Goal: Information Seeking & Learning: Find contact information

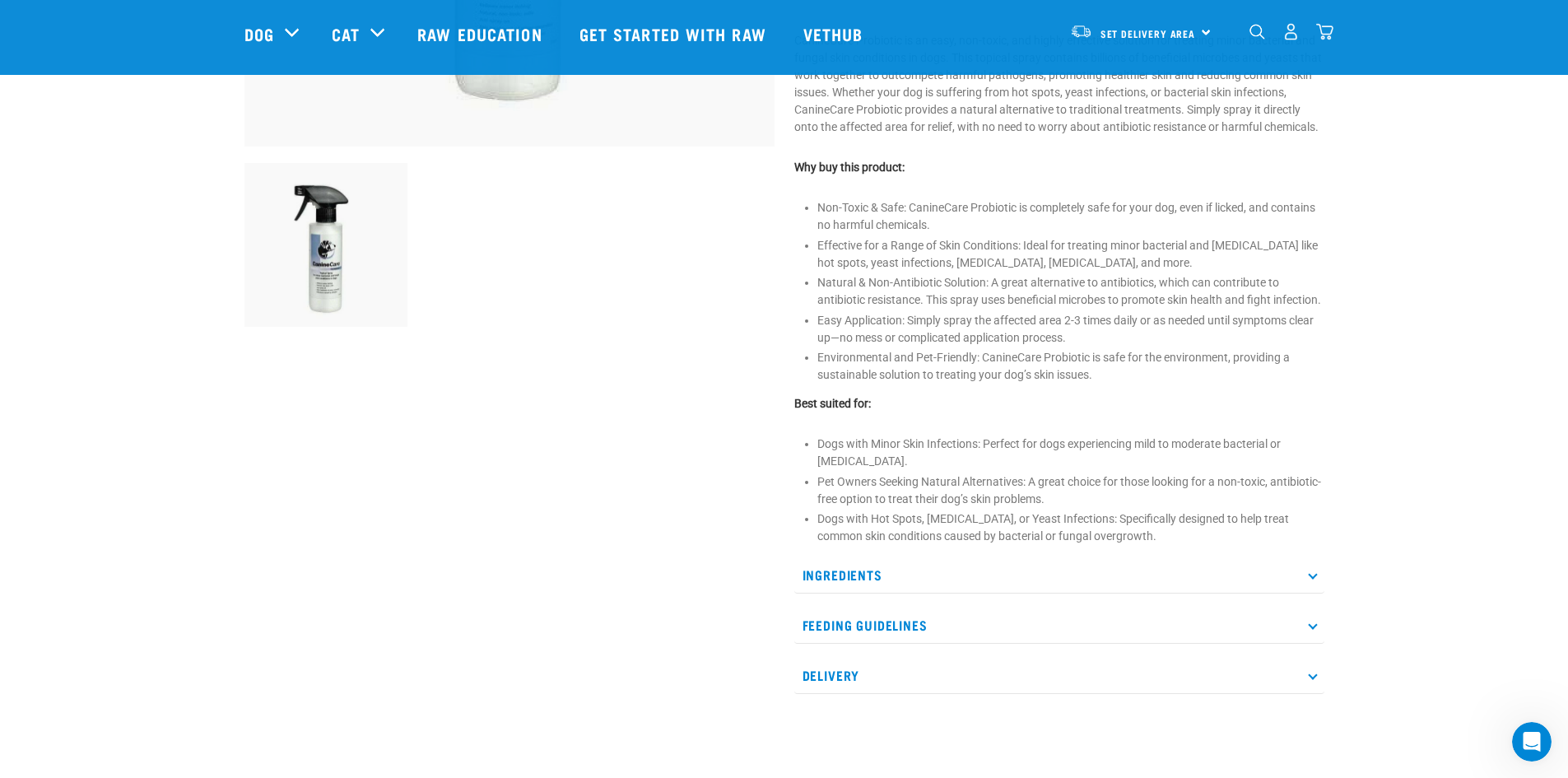
scroll to position [505, 0]
click at [1116, 589] on p "Ingredients" at bounding box center [1060, 575] width 530 height 37
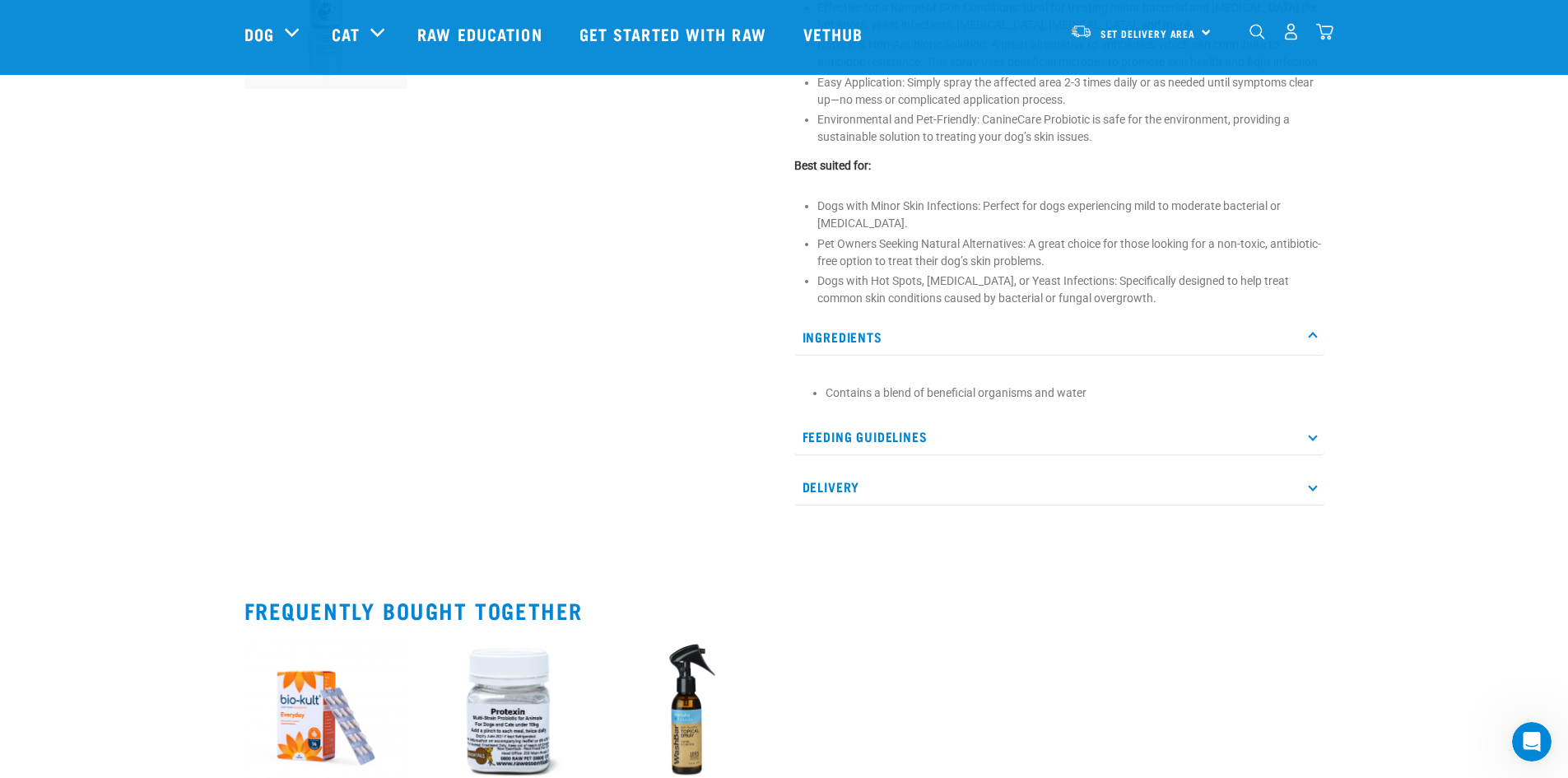
scroll to position [752, 0]
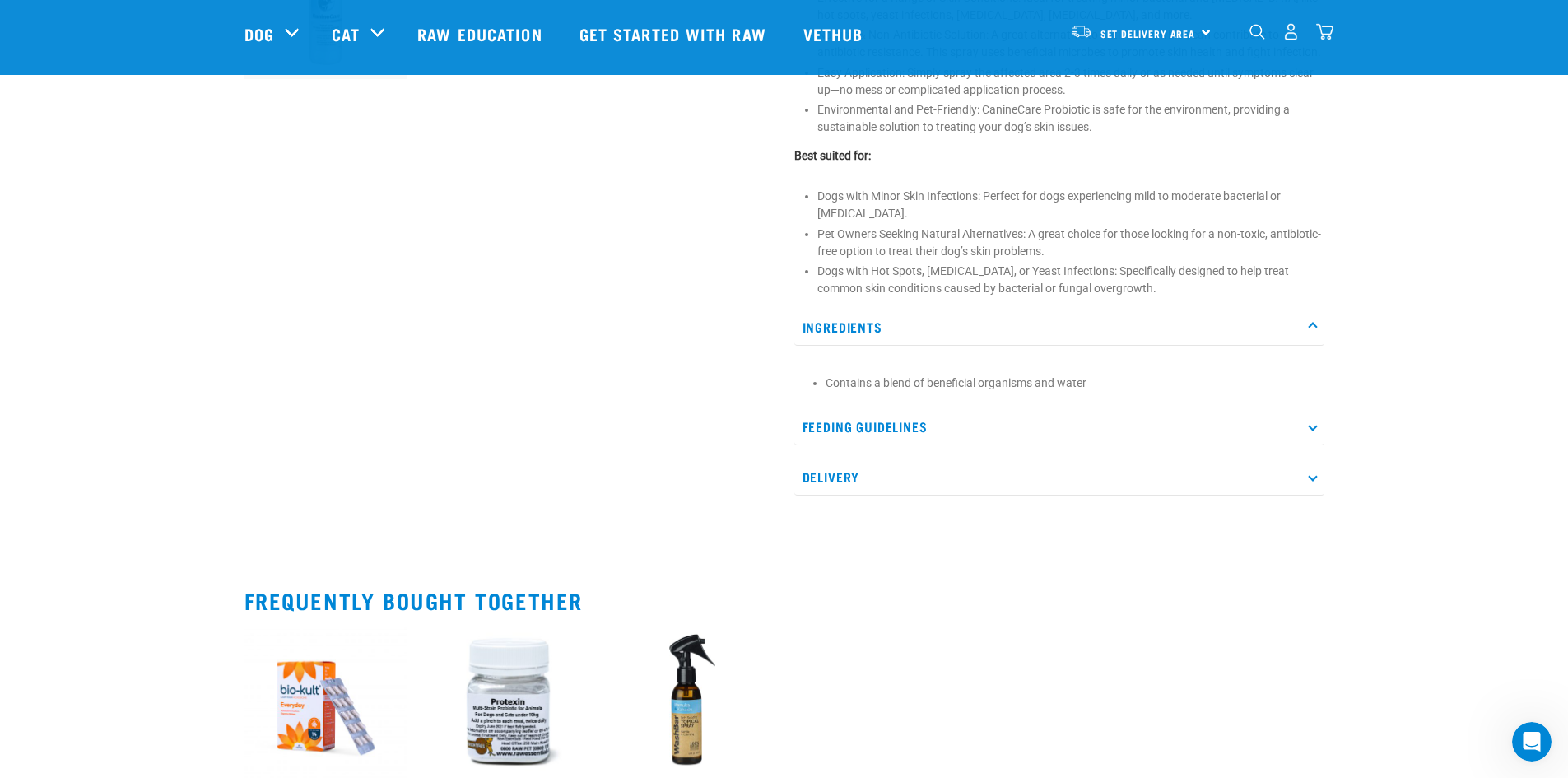
click at [1095, 429] on p "Feeding Guidelines" at bounding box center [1060, 427] width 530 height 37
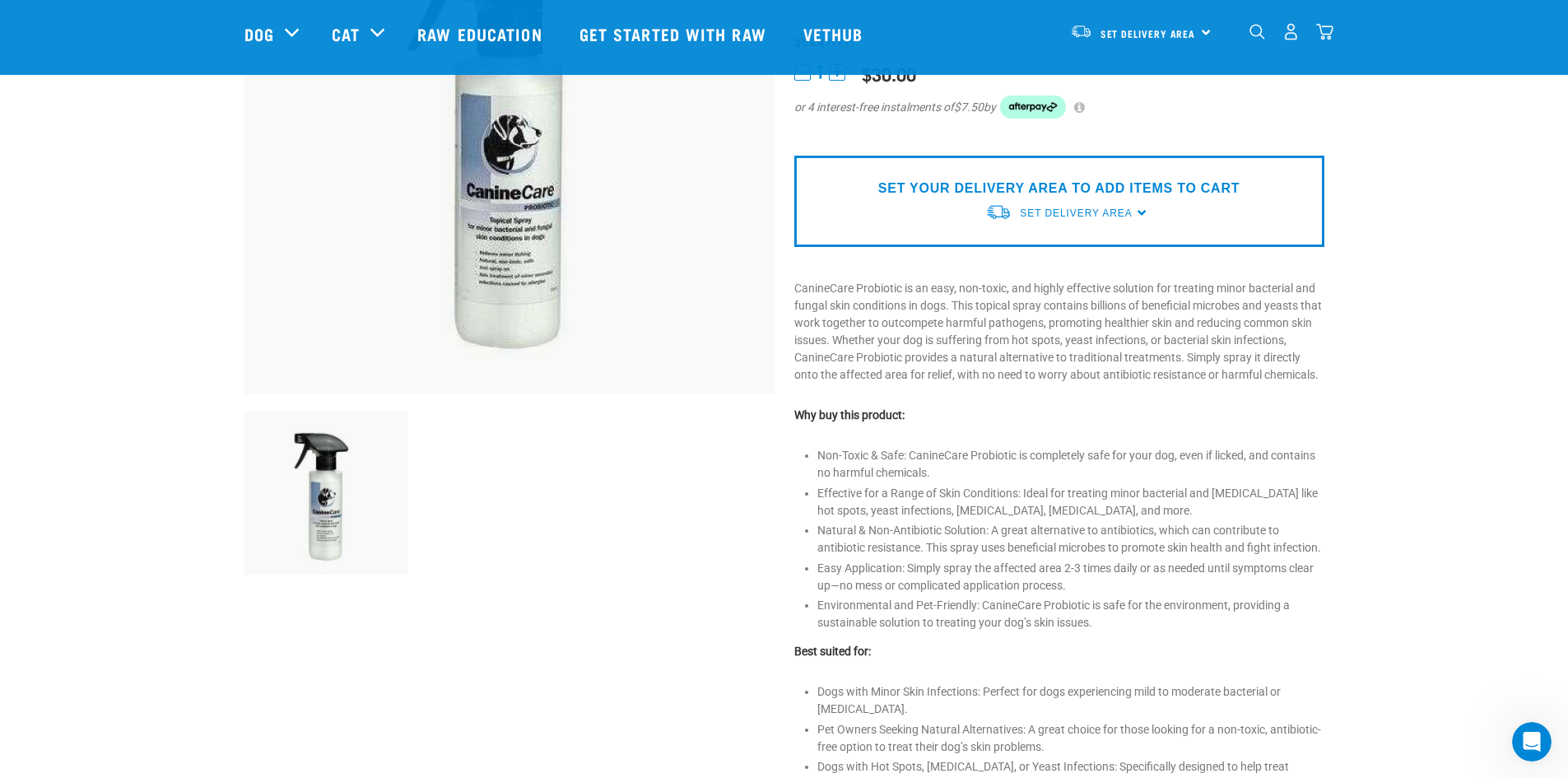
scroll to position [0, 0]
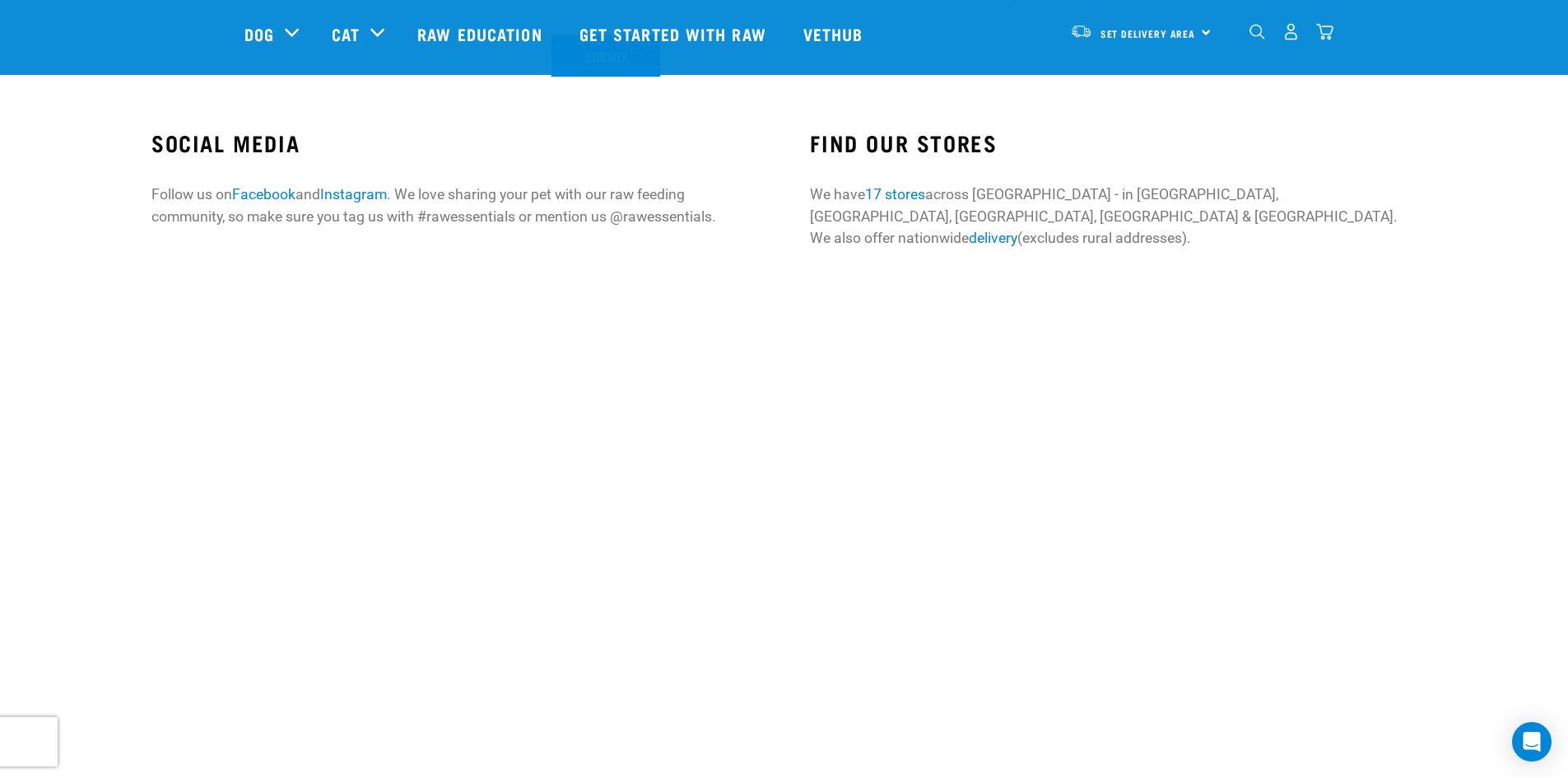
scroll to position [529, 0]
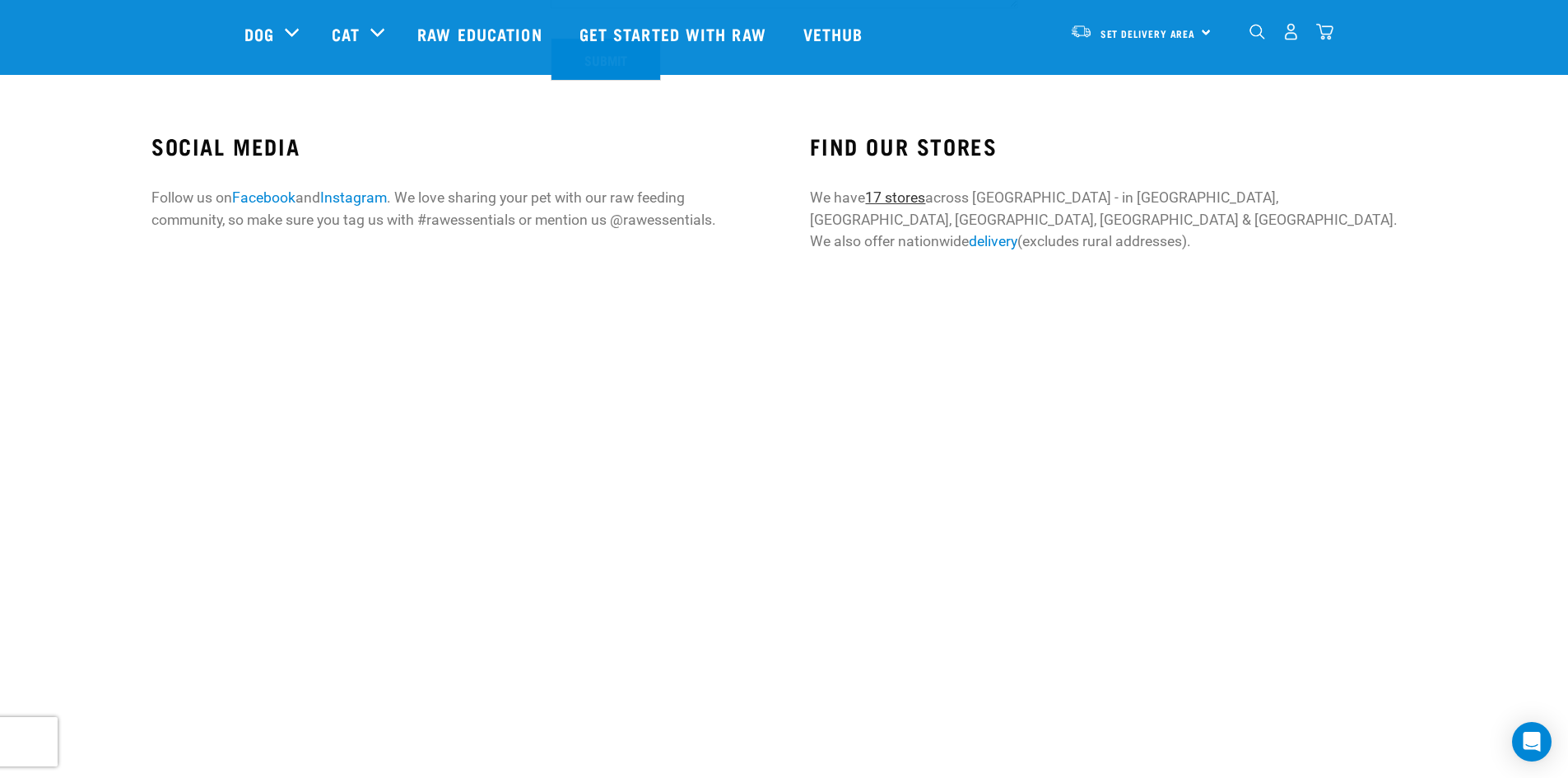
click at [892, 196] on link "17 stores" at bounding box center [895, 197] width 60 height 16
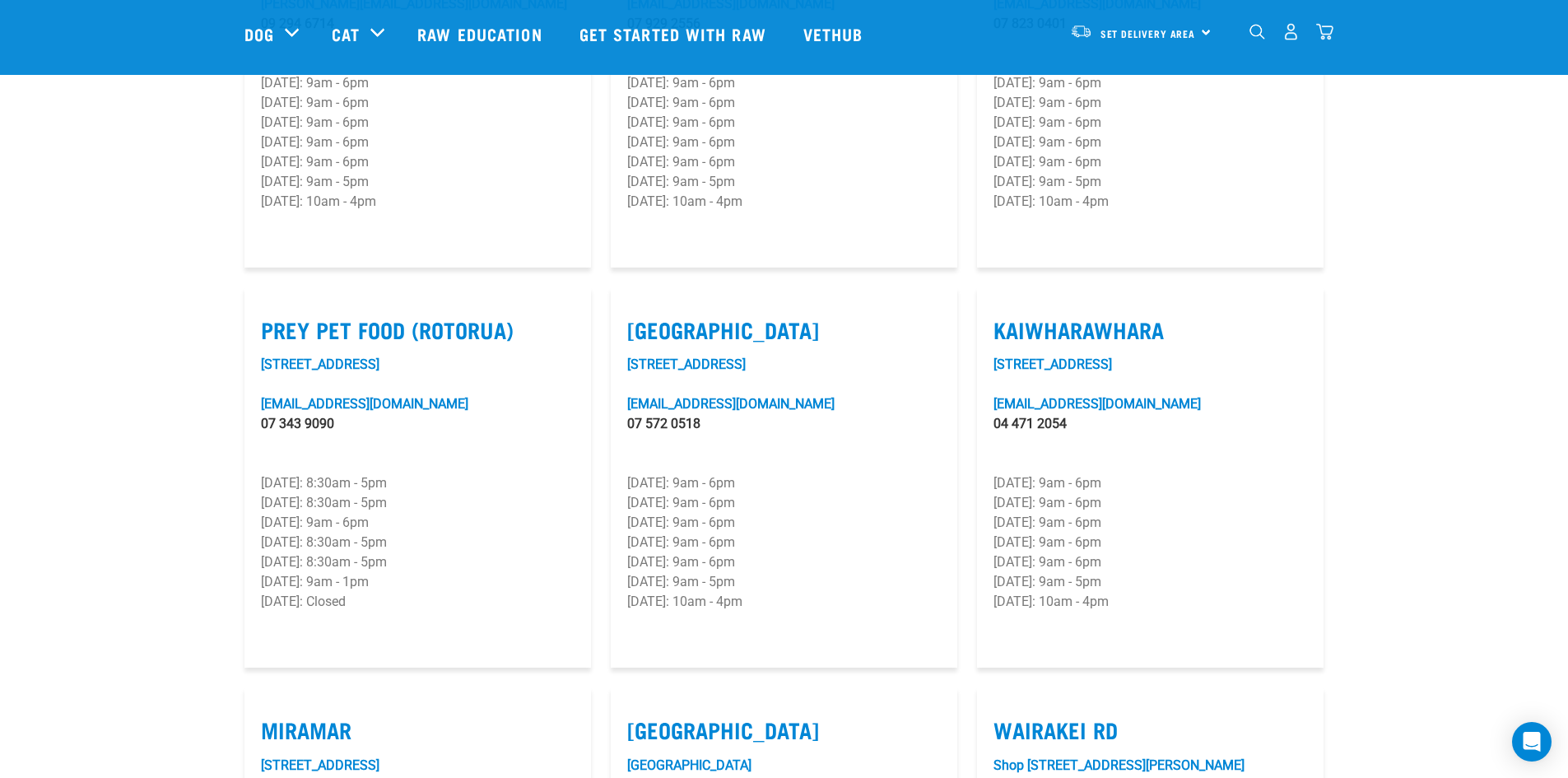
scroll to position [1894, 0]
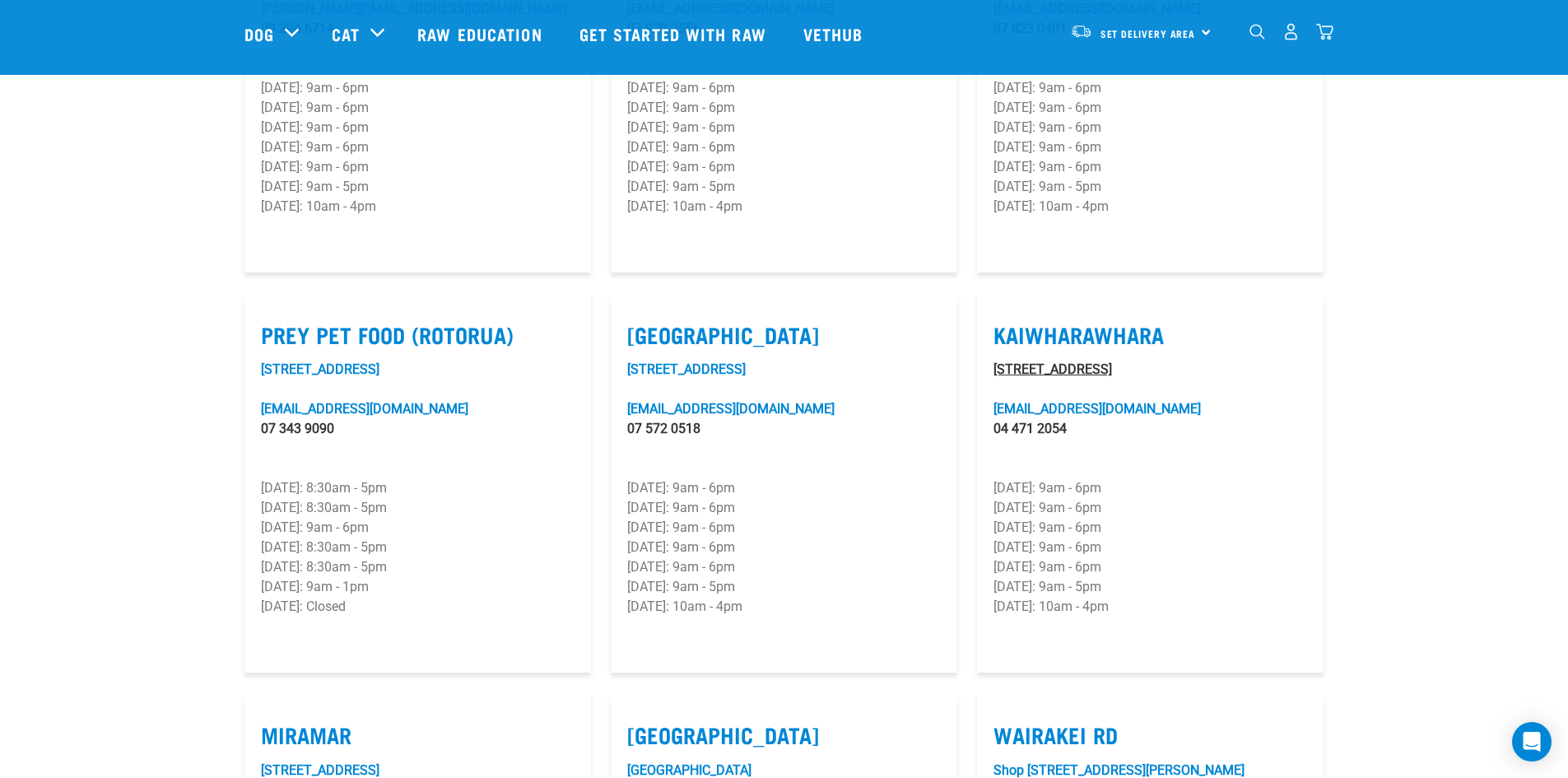
click at [1109, 361] on link "Unit 6F, 33 Kaiwharawhara Road" at bounding box center [1052, 369] width 118 height 15
